Goal: Check status: Check status

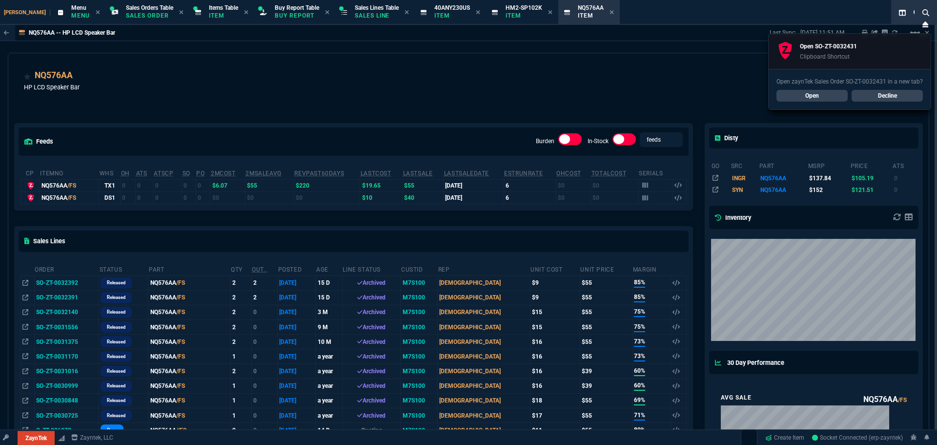
select select "9: OCAM"
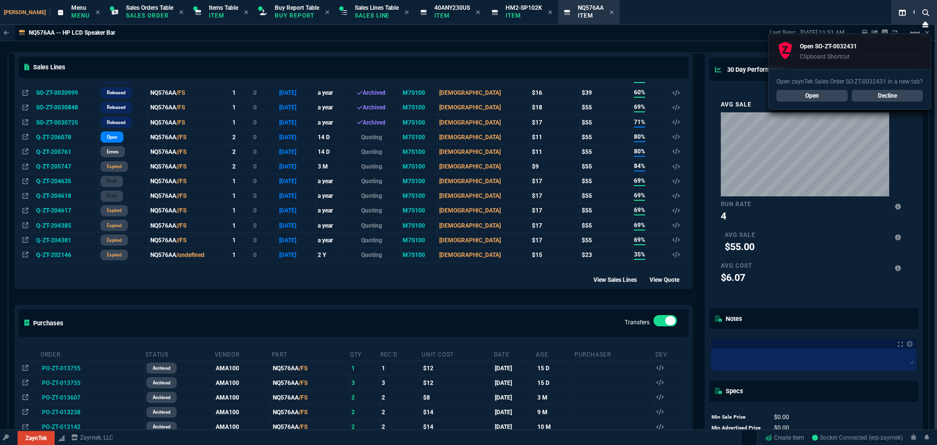
click at [811, 95] on link "Open" at bounding box center [812, 96] width 71 height 12
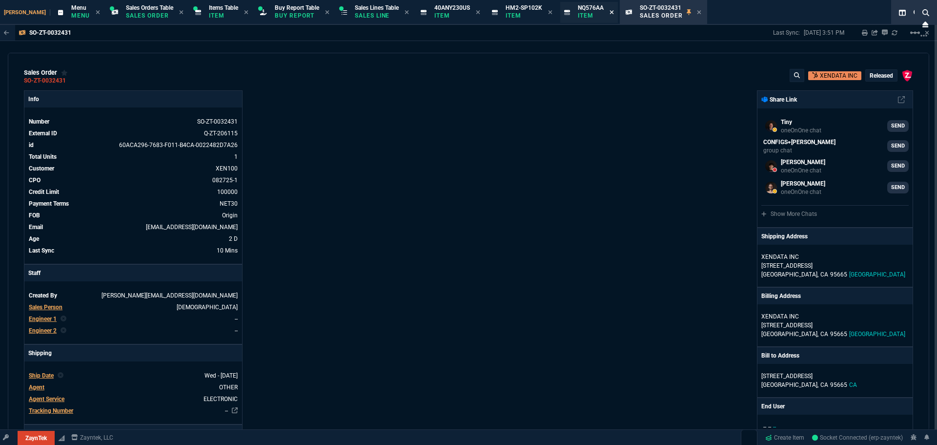
click at [610, 11] on icon at bounding box center [612, 12] width 4 height 6
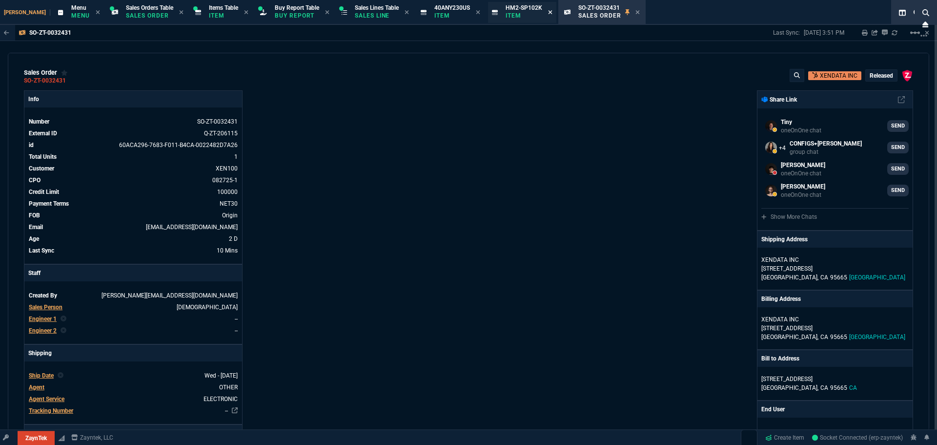
click at [549, 12] on icon at bounding box center [551, 12] width 4 height 4
click at [476, 13] on icon at bounding box center [478, 12] width 4 height 4
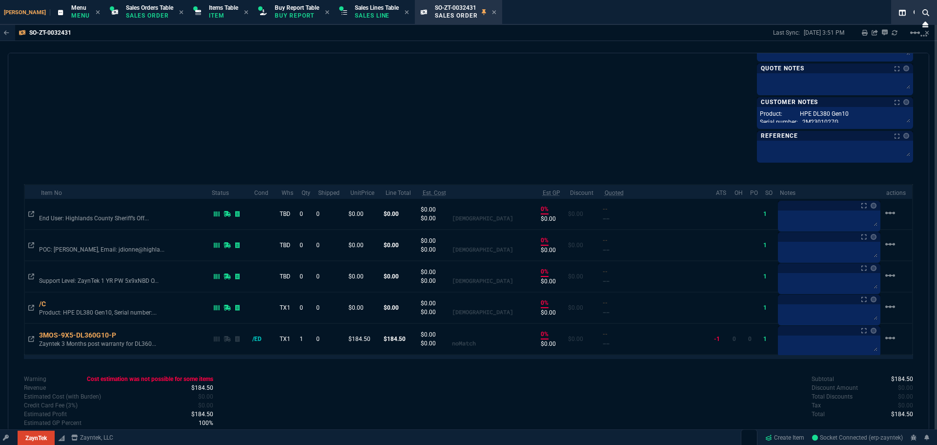
scroll to position [549, 0]
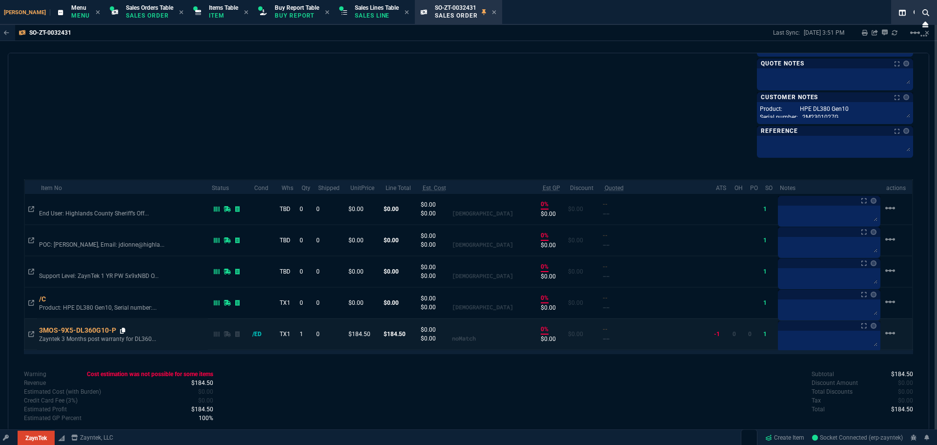
click at [125, 330] on icon at bounding box center [122, 330] width 5 height 6
click at [124, 328] on icon at bounding box center [122, 330] width 5 height 6
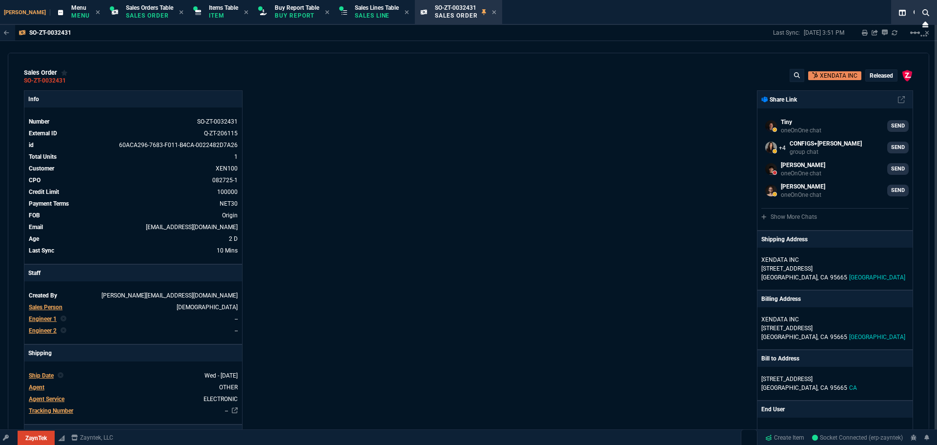
select select "9: OCAM"
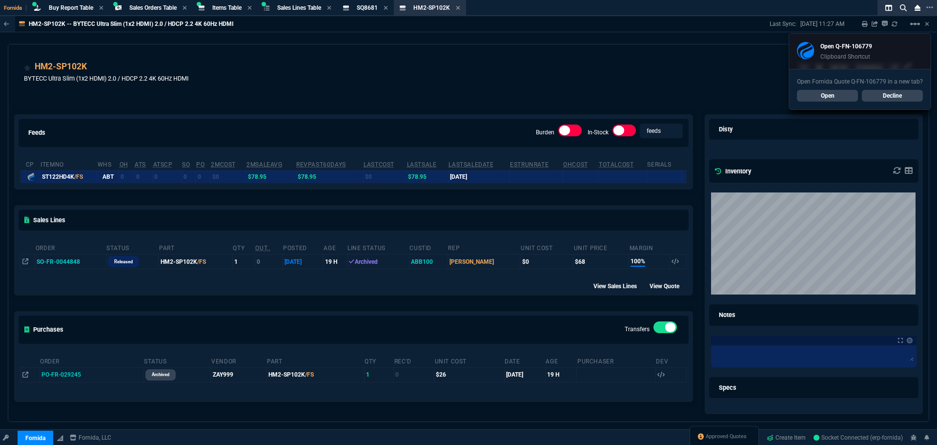
select select "9: OCAM"
click at [830, 97] on link "Open" at bounding box center [827, 96] width 61 height 12
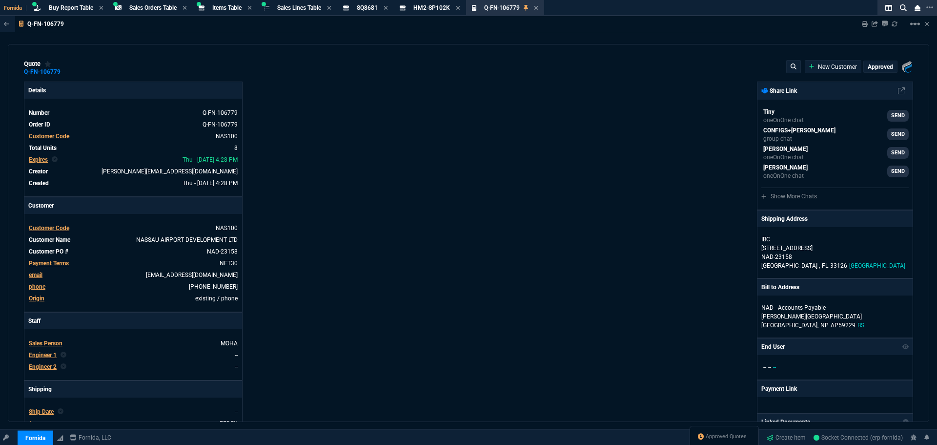
type input "75"
type input "450"
type input "100"
type input "40"
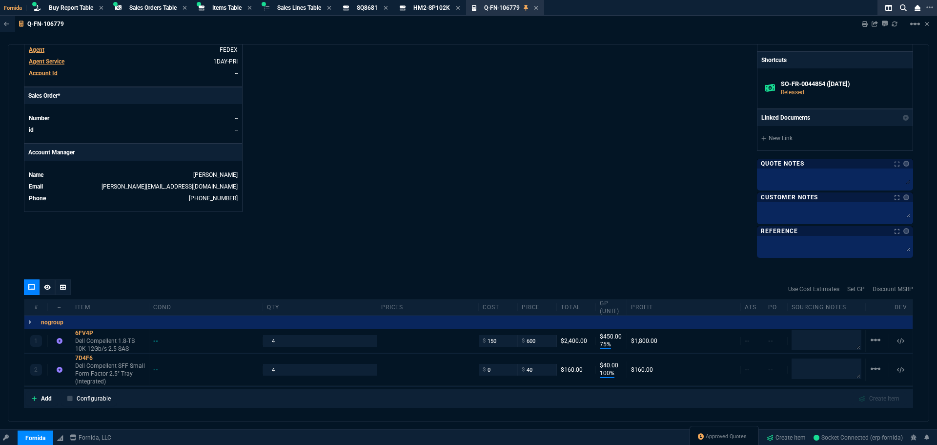
scroll to position [486, 0]
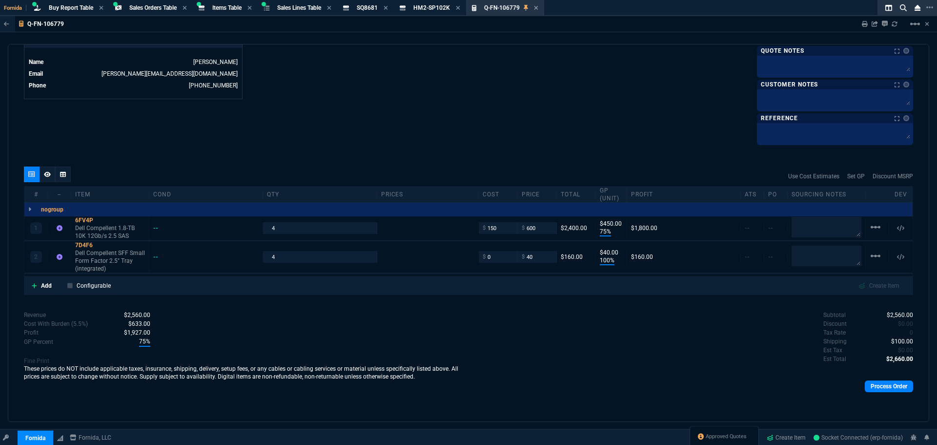
click at [638, 284] on div "Add Configurable Create Item" at bounding box center [468, 285] width 885 height 15
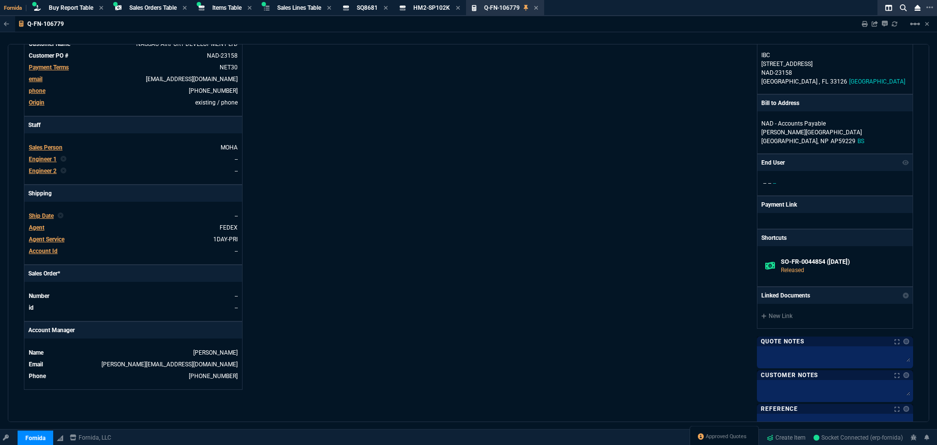
scroll to position [193, 0]
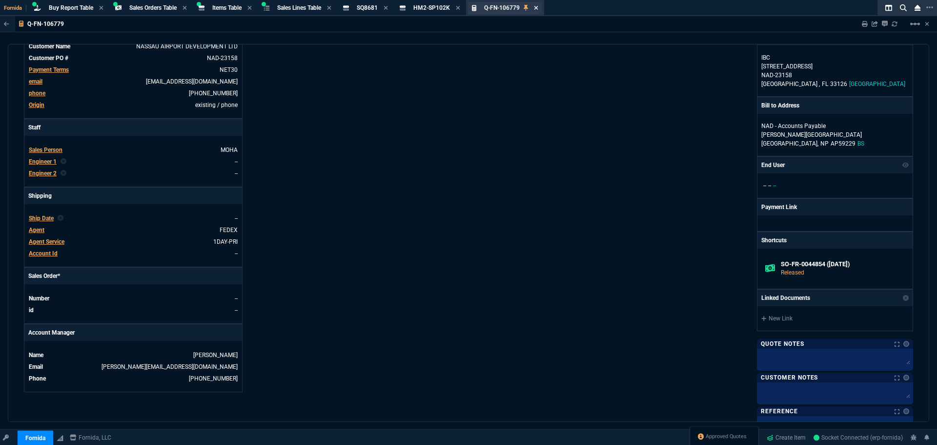
click at [538, 9] on icon at bounding box center [536, 8] width 4 height 6
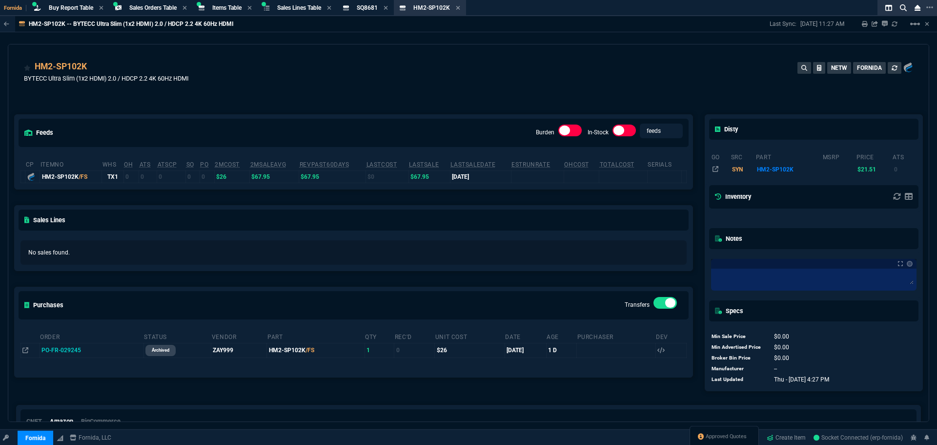
click at [381, 103] on div "feeds Burden In-Stock feeds prices cp ItemNo WHS OH ATS ATSCP SO PO 2MCost 2MSa…" at bounding box center [353, 245] width 691 height 304
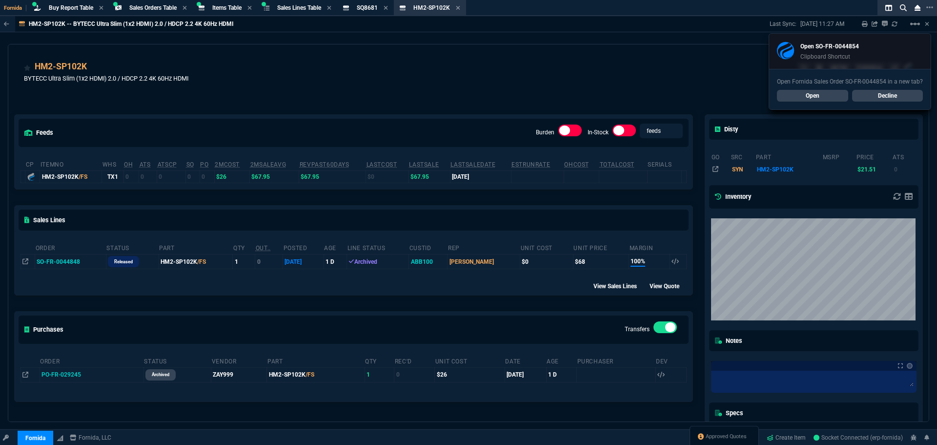
click at [795, 94] on link "Open" at bounding box center [812, 96] width 71 height 12
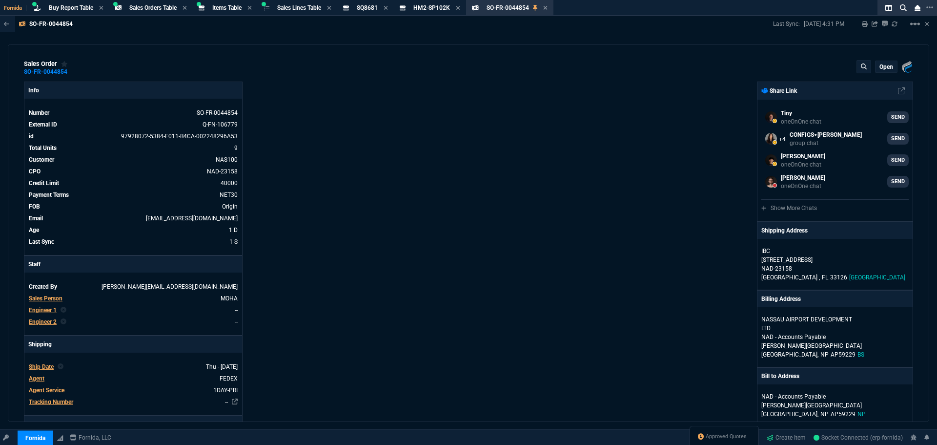
select select "9: OCAM"
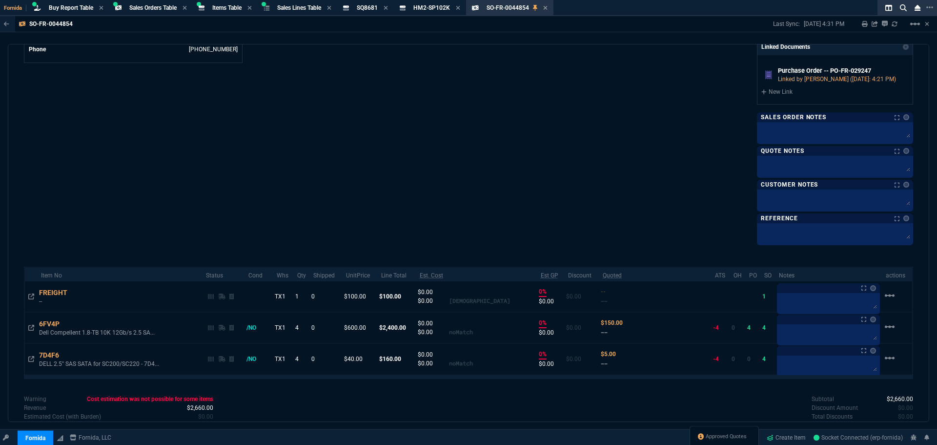
scroll to position [562, 0]
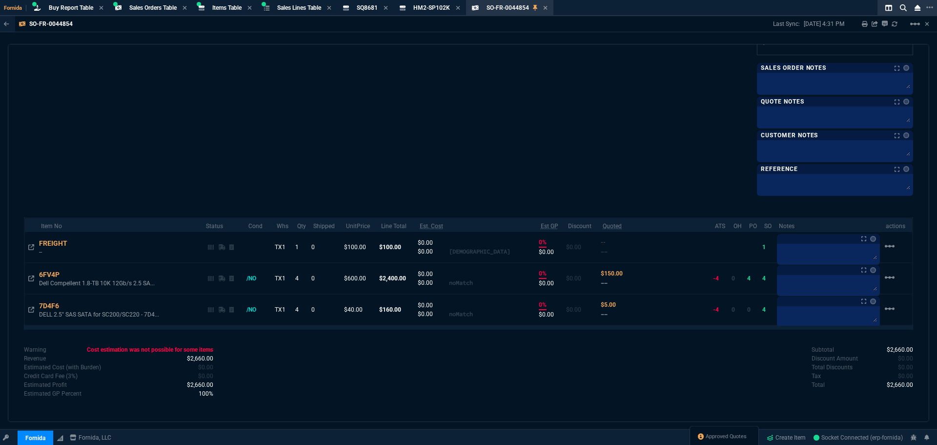
drag, startPoint x: 559, startPoint y: 36, endPoint x: 550, endPoint y: 10, distance: 27.3
click at [559, 36] on div "SO-FR-0044854 Last Sync: 8/28/25, 4:31 PM Sharing SO-FR-0044854 Link Dev Link S…" at bounding box center [468, 242] width 937 height 452
click at [547, 8] on icon at bounding box center [545, 8] width 4 height 4
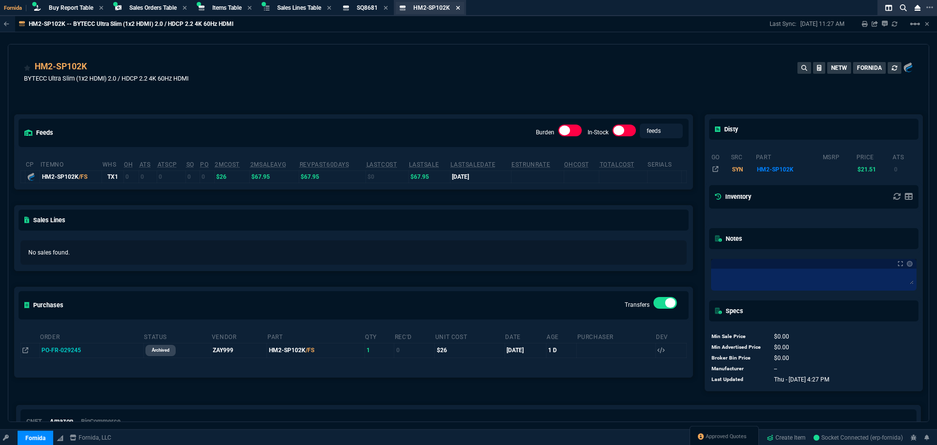
click at [460, 8] on icon at bounding box center [458, 8] width 4 height 6
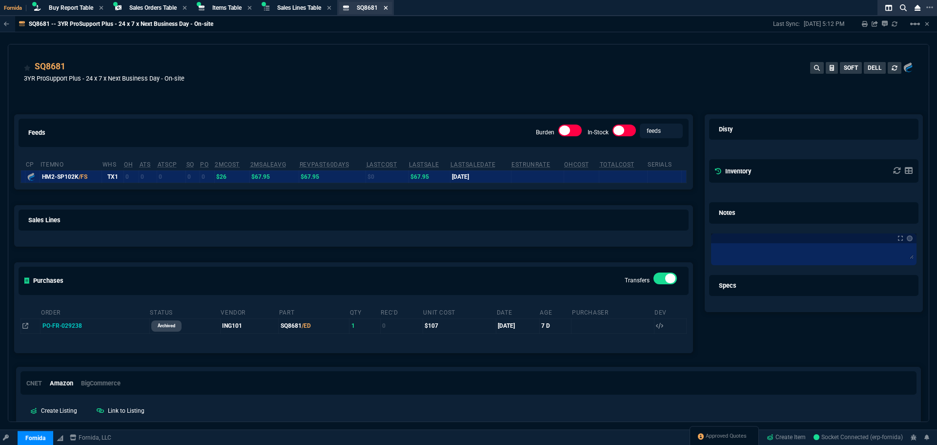
click at [388, 8] on icon at bounding box center [386, 8] width 4 height 6
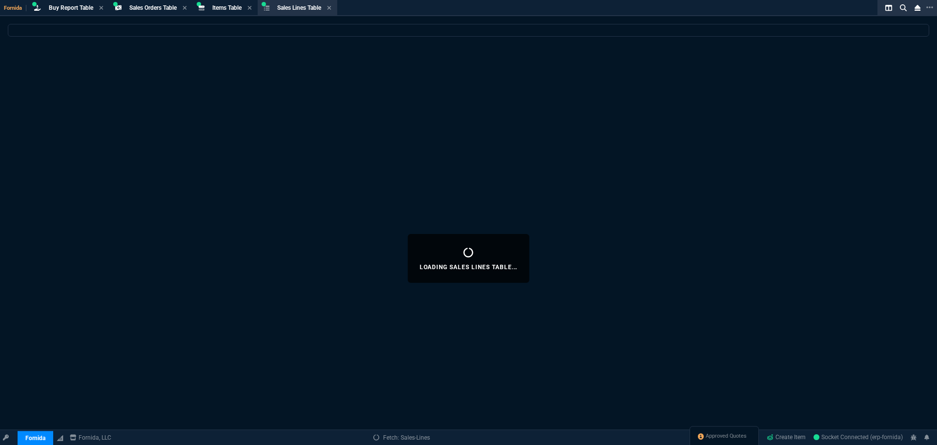
select select
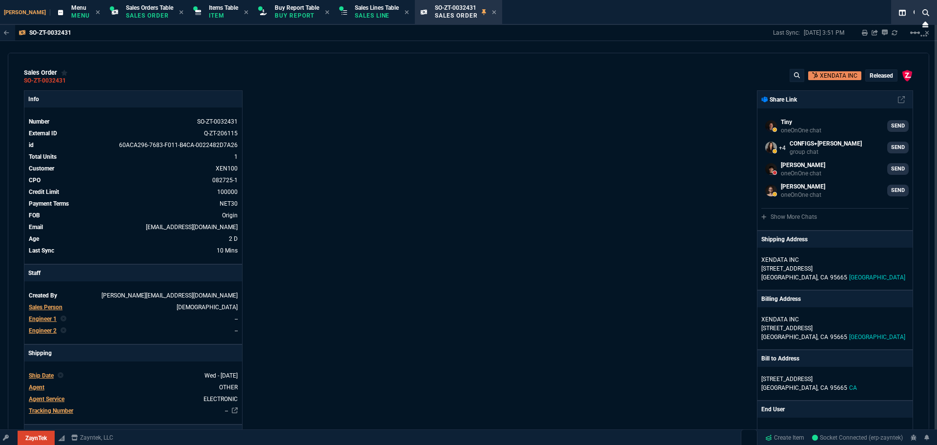
select select "9: OCAM"
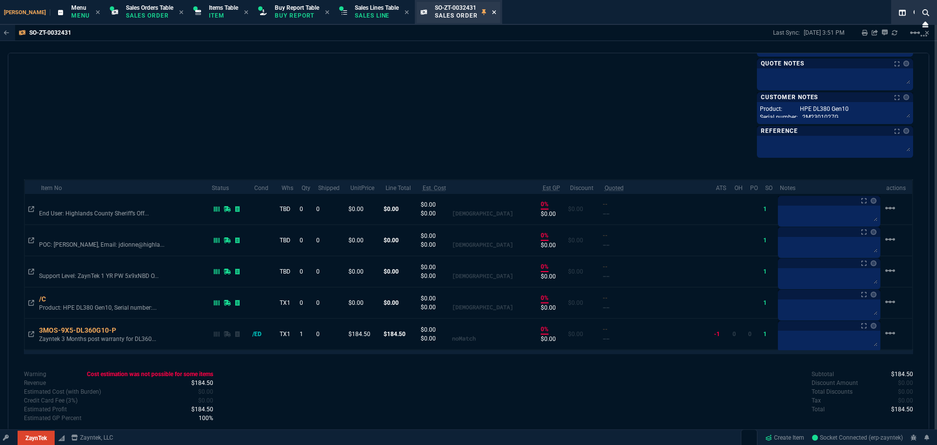
click at [492, 12] on icon at bounding box center [494, 12] width 4 height 6
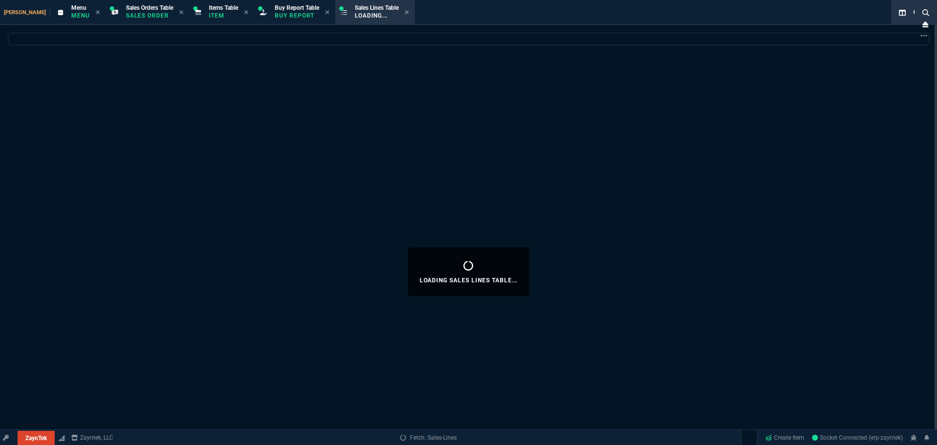
select select
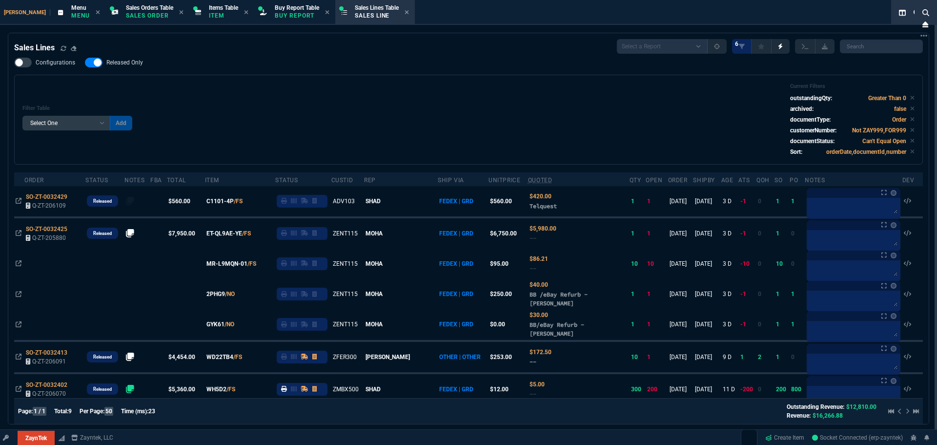
click at [373, 127] on div "Filter Table Select One Add Filter () Age () ATS () Cond (itemVariantCode) Cust…" at bounding box center [468, 119] width 892 height 73
drag, startPoint x: 585, startPoint y: 93, endPoint x: 883, endPoint y: 135, distance: 301.1
click at [585, 93] on div "Filter Table Select One Add Filter () Age () ATS () Cond (itemVariantCode) Cust…" at bounding box center [468, 119] width 892 height 73
